Goal: Use online tool/utility: Utilize a website feature to perform a specific function

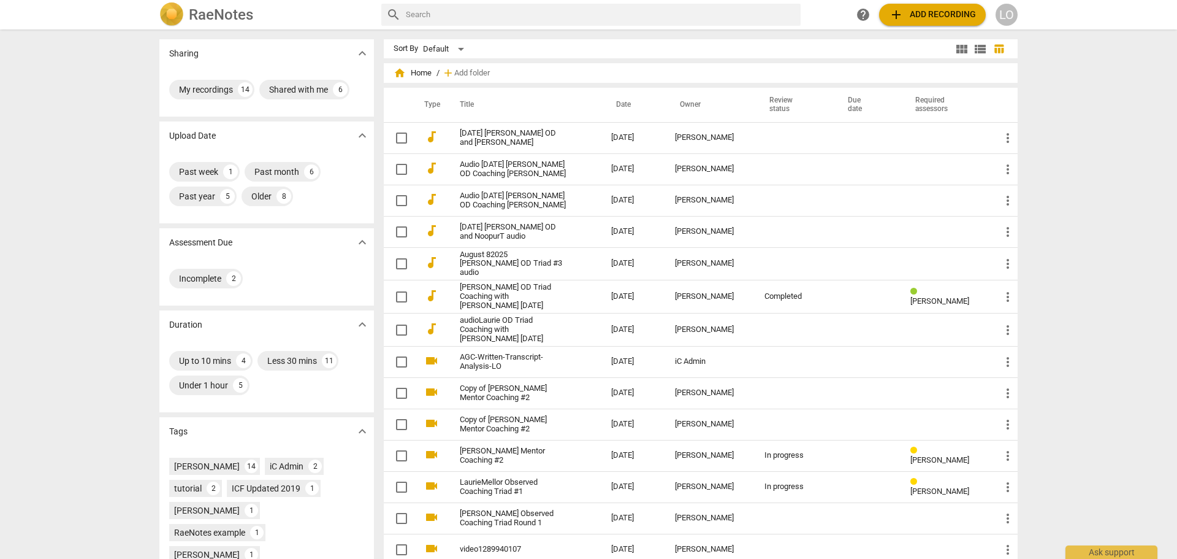
click at [942, 9] on span "add Add recording" at bounding box center [932, 14] width 87 height 15
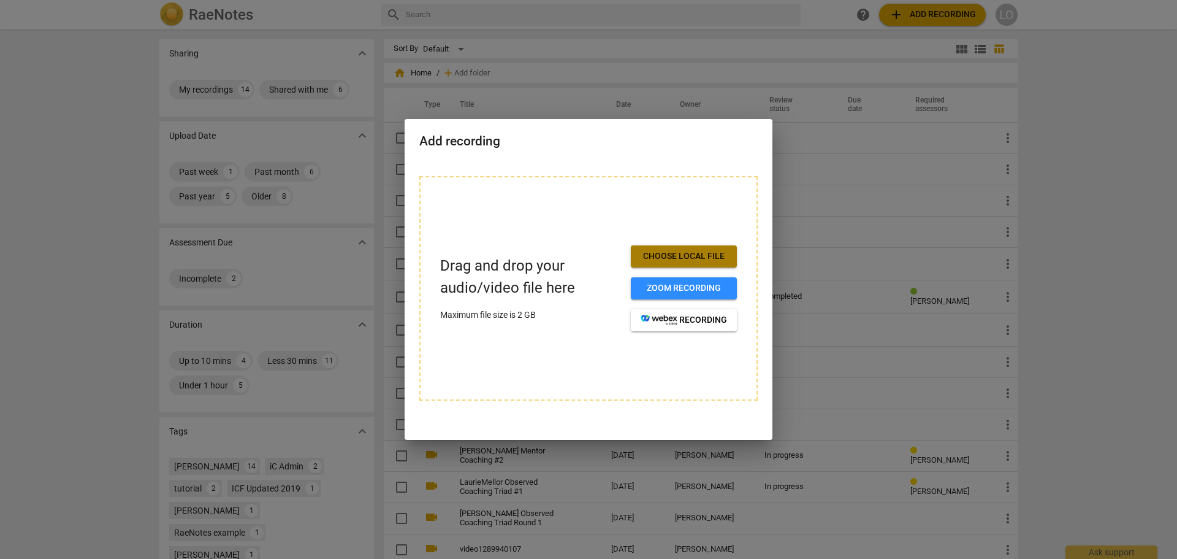
click at [666, 253] on span "Choose local file" at bounding box center [684, 256] width 86 height 12
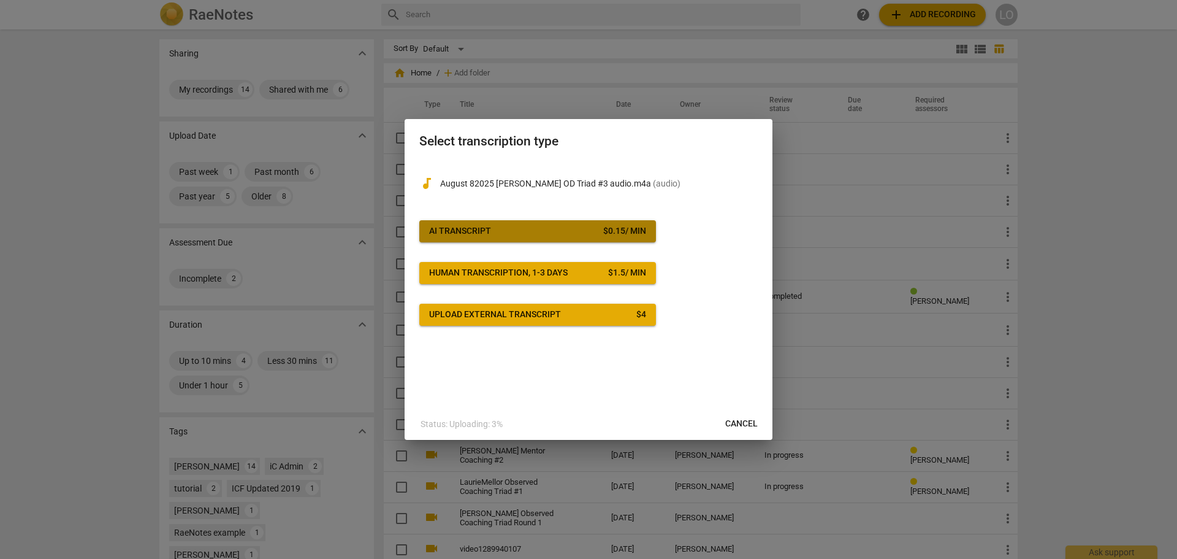
click at [584, 226] on span "AI Transcript $ 0.15 / min" at bounding box center [537, 231] width 217 height 12
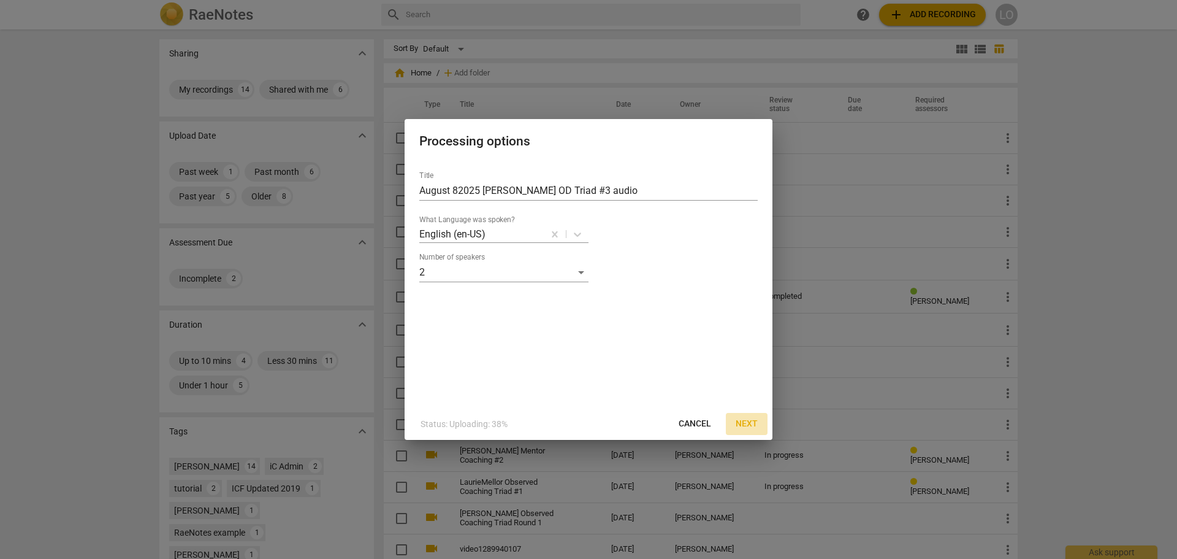
click at [745, 422] on span "Next" at bounding box center [747, 424] width 22 height 12
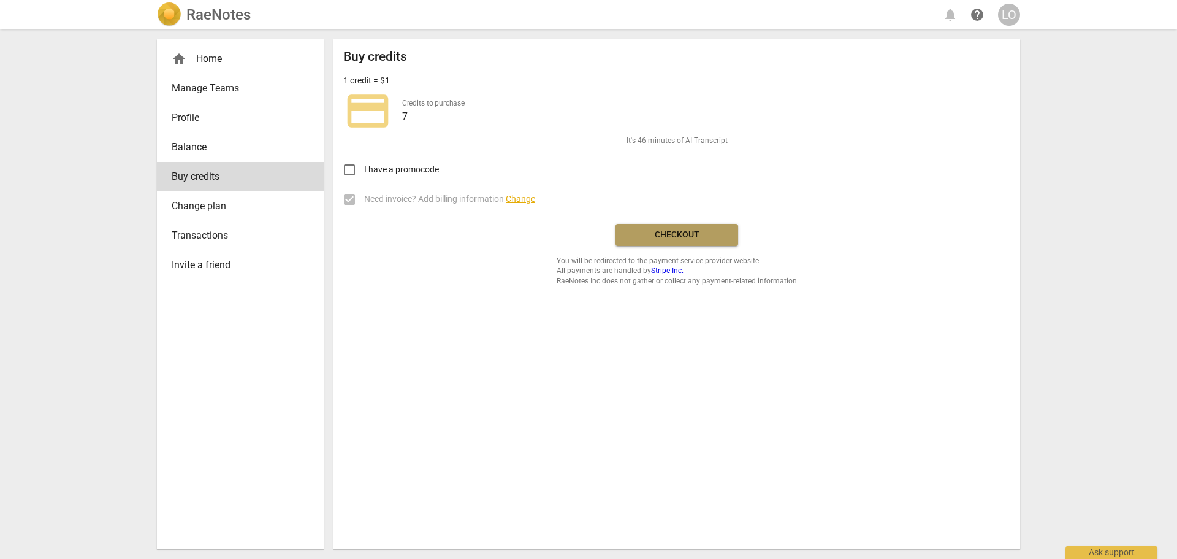
click at [681, 234] on span "Checkout" at bounding box center [676, 235] width 103 height 12
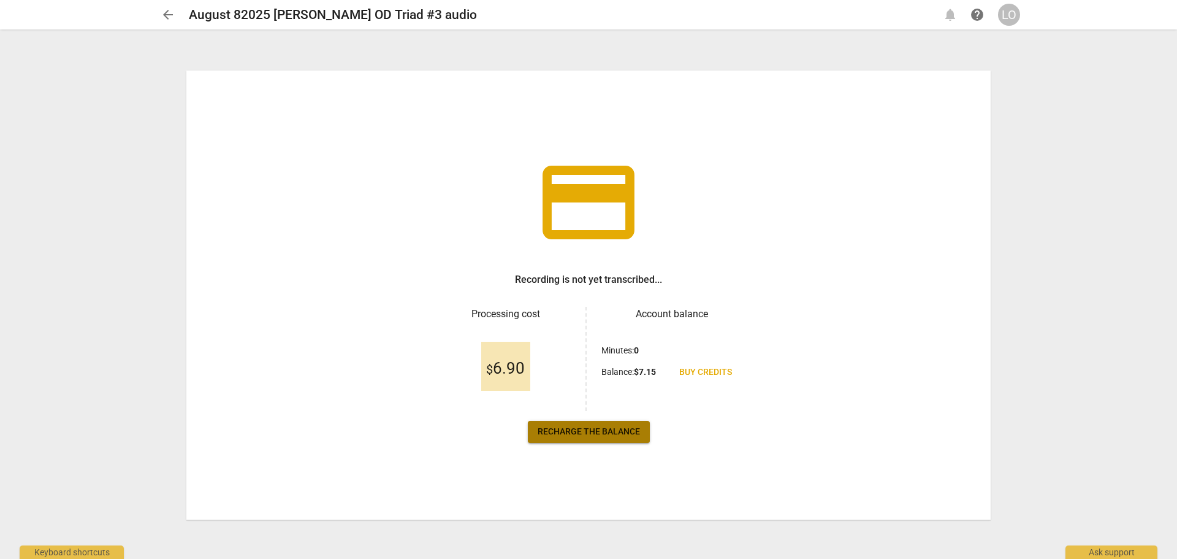
click at [600, 431] on span "Recharge the balance" at bounding box center [589, 431] width 102 height 12
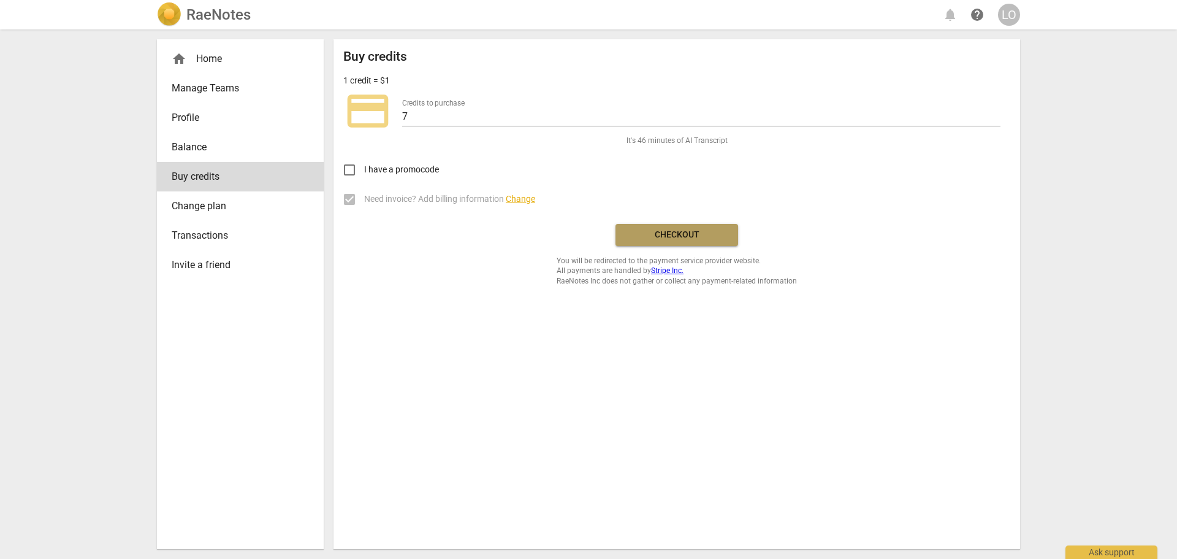
click at [663, 233] on span "Checkout" at bounding box center [676, 235] width 103 height 12
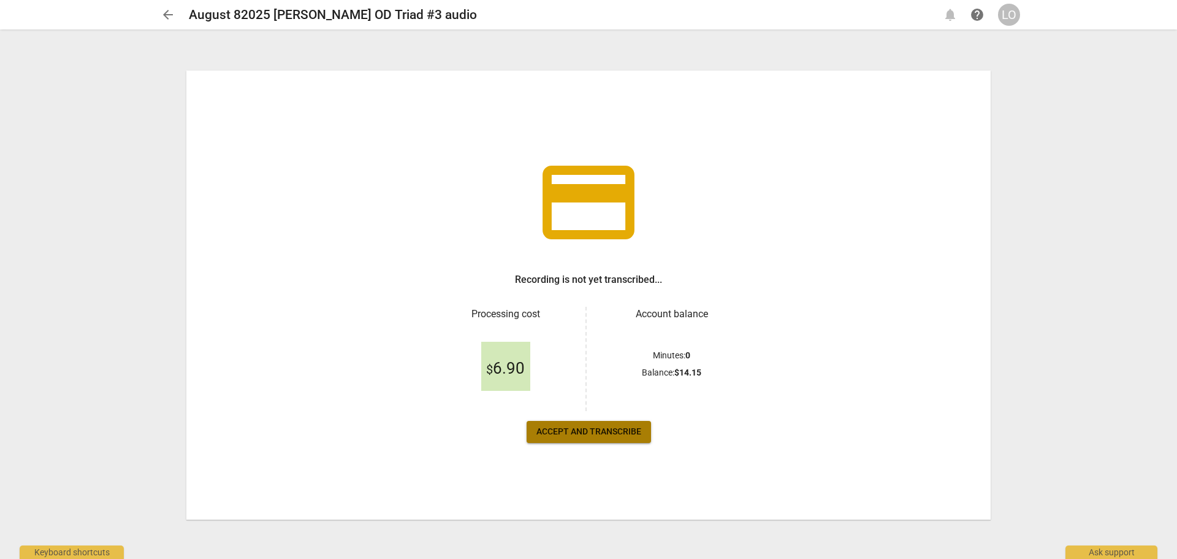
click at [578, 432] on span "Accept and transcribe" at bounding box center [588, 431] width 105 height 12
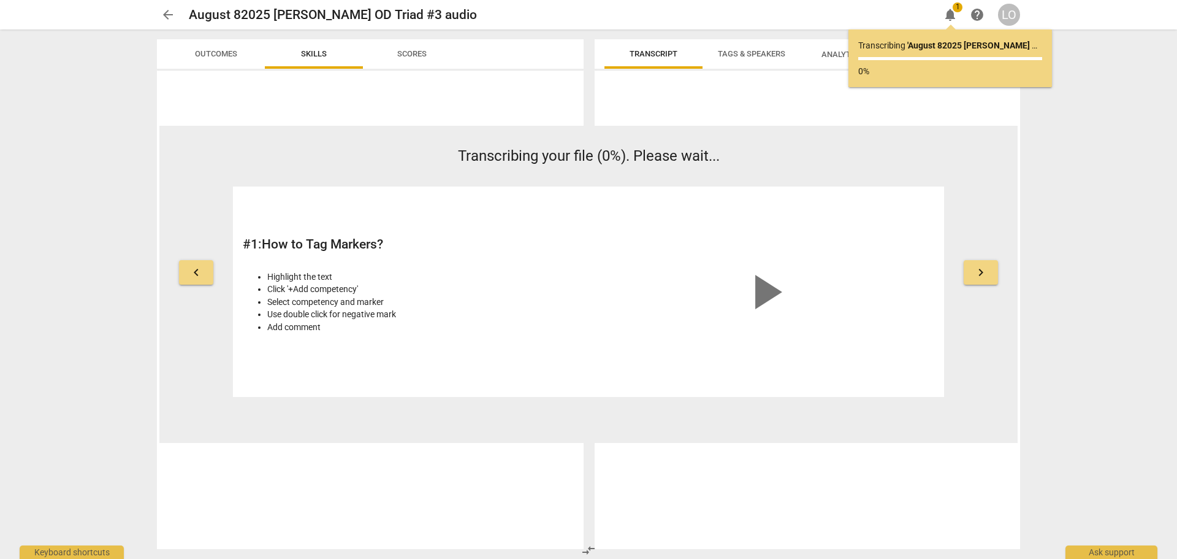
click at [755, 51] on span "Tags & Speakers" at bounding box center [751, 53] width 67 height 9
